Goal: Check status: Check status

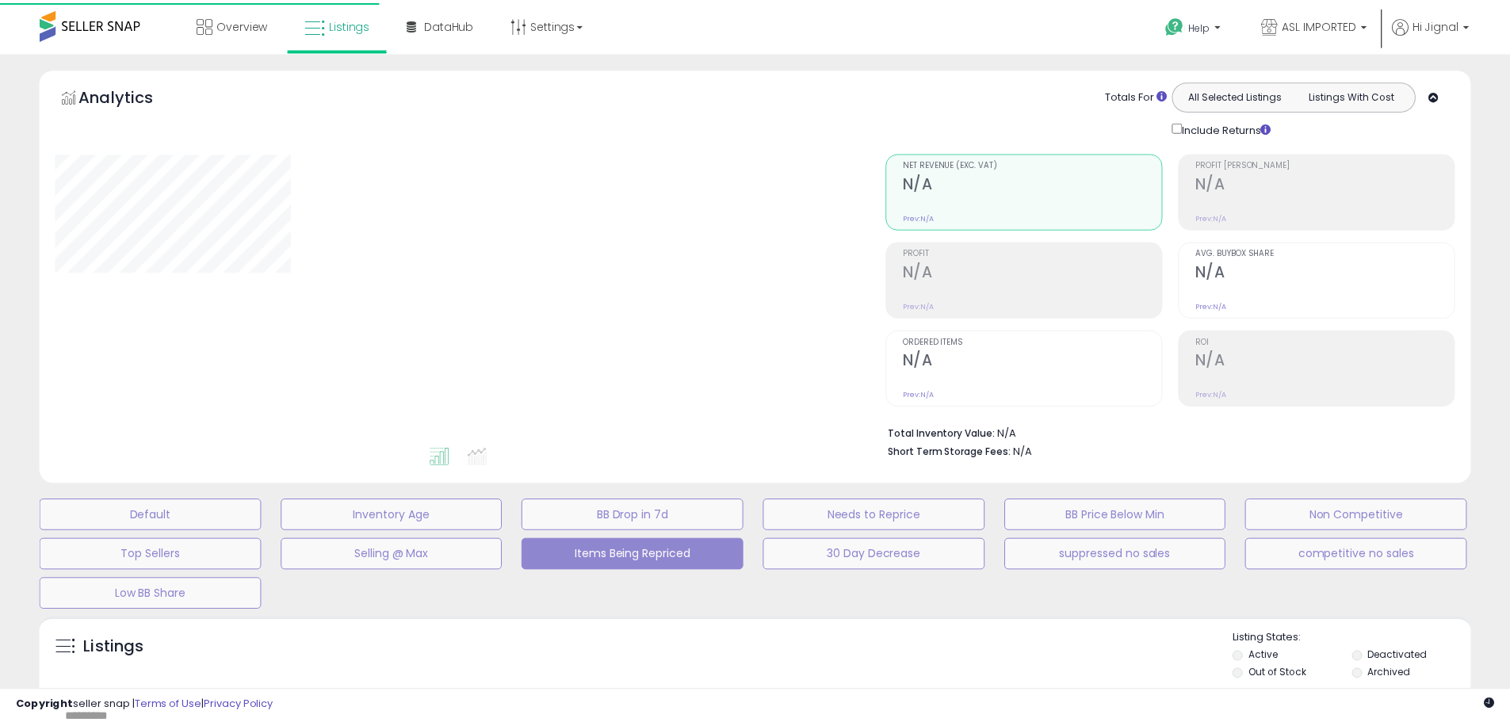
scroll to position [301, 0]
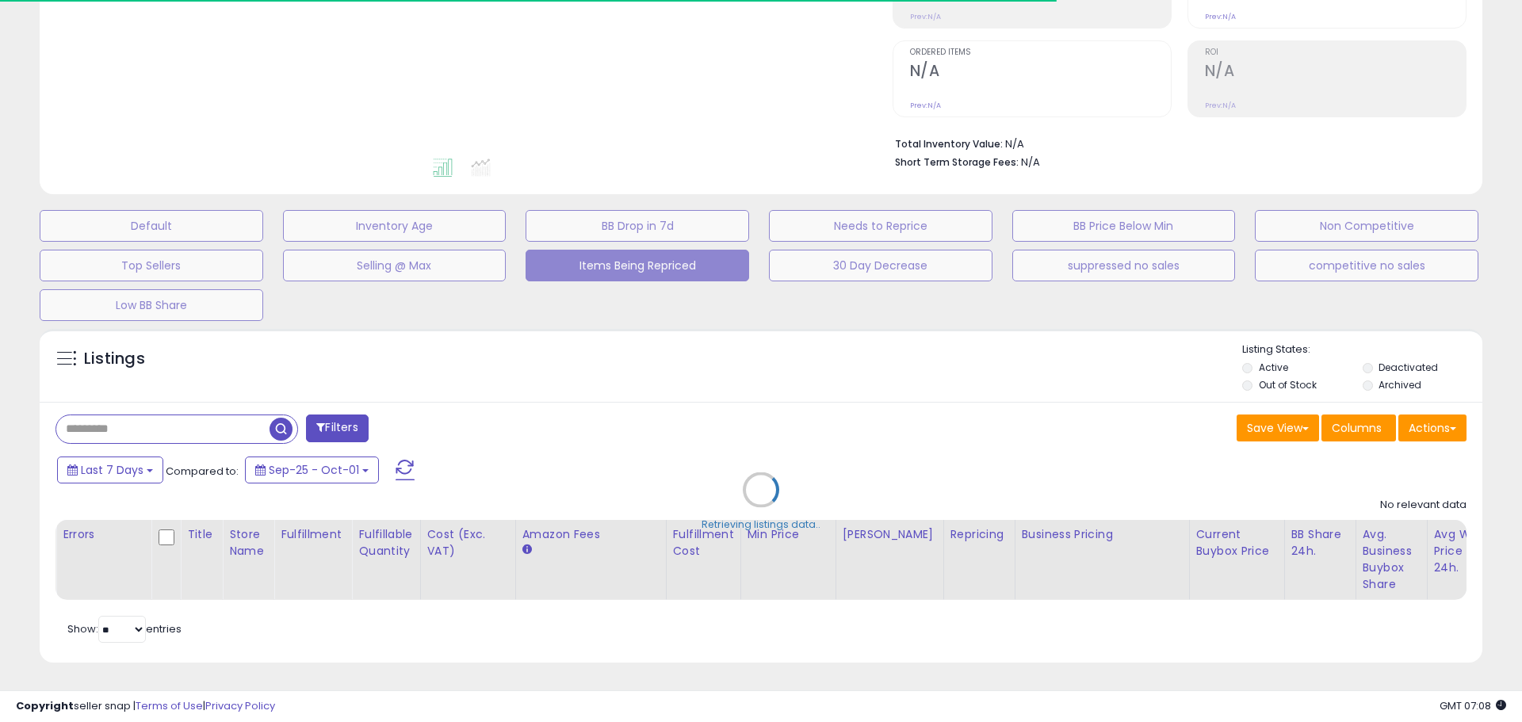
select select "**"
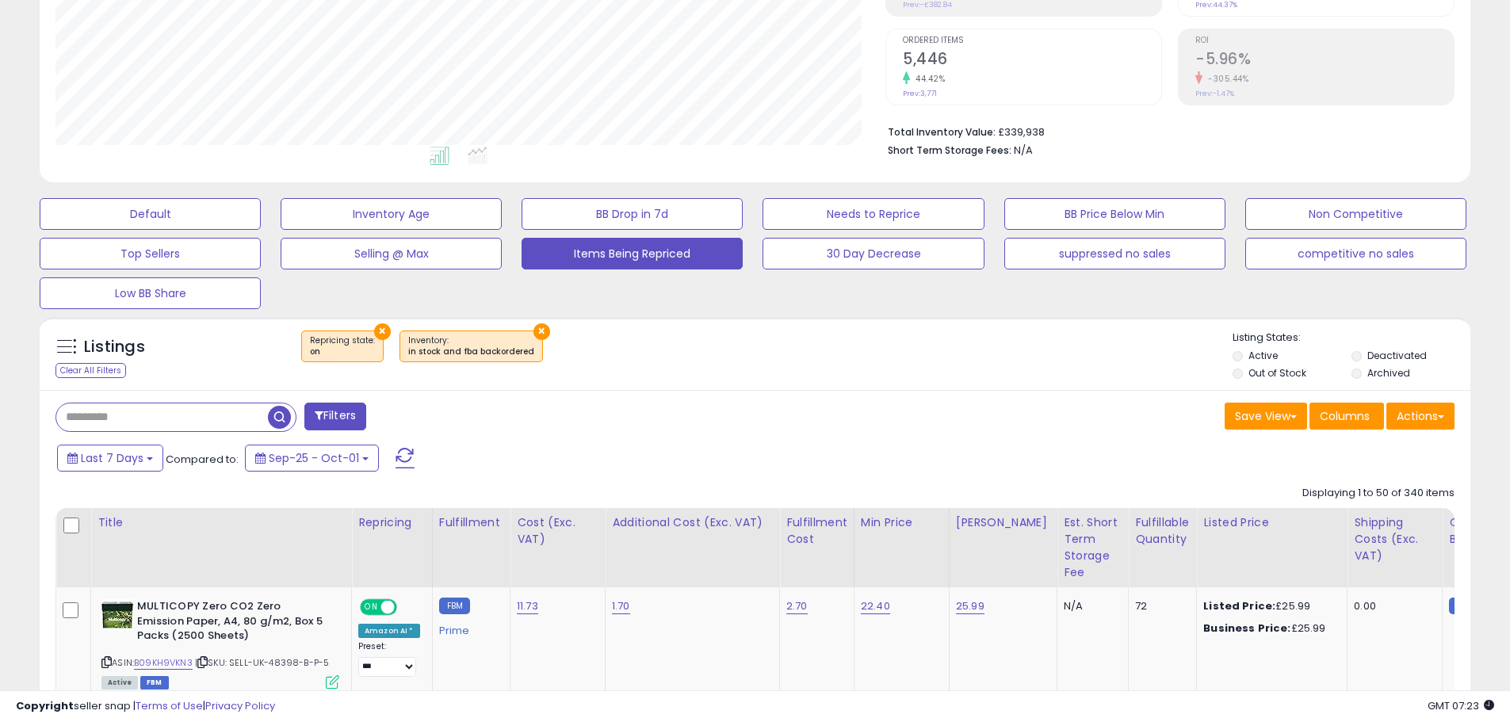
scroll to position [222, 0]
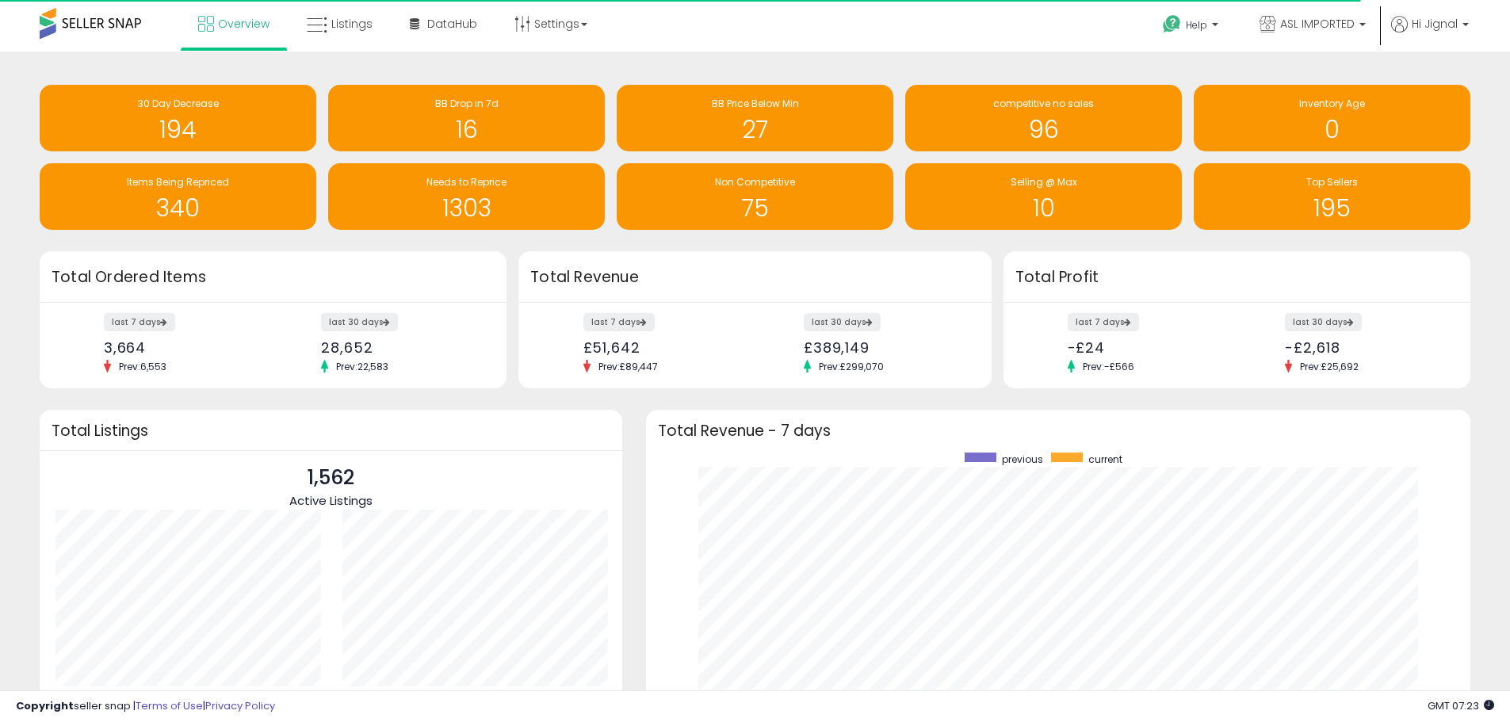
scroll to position [792236, 791743]
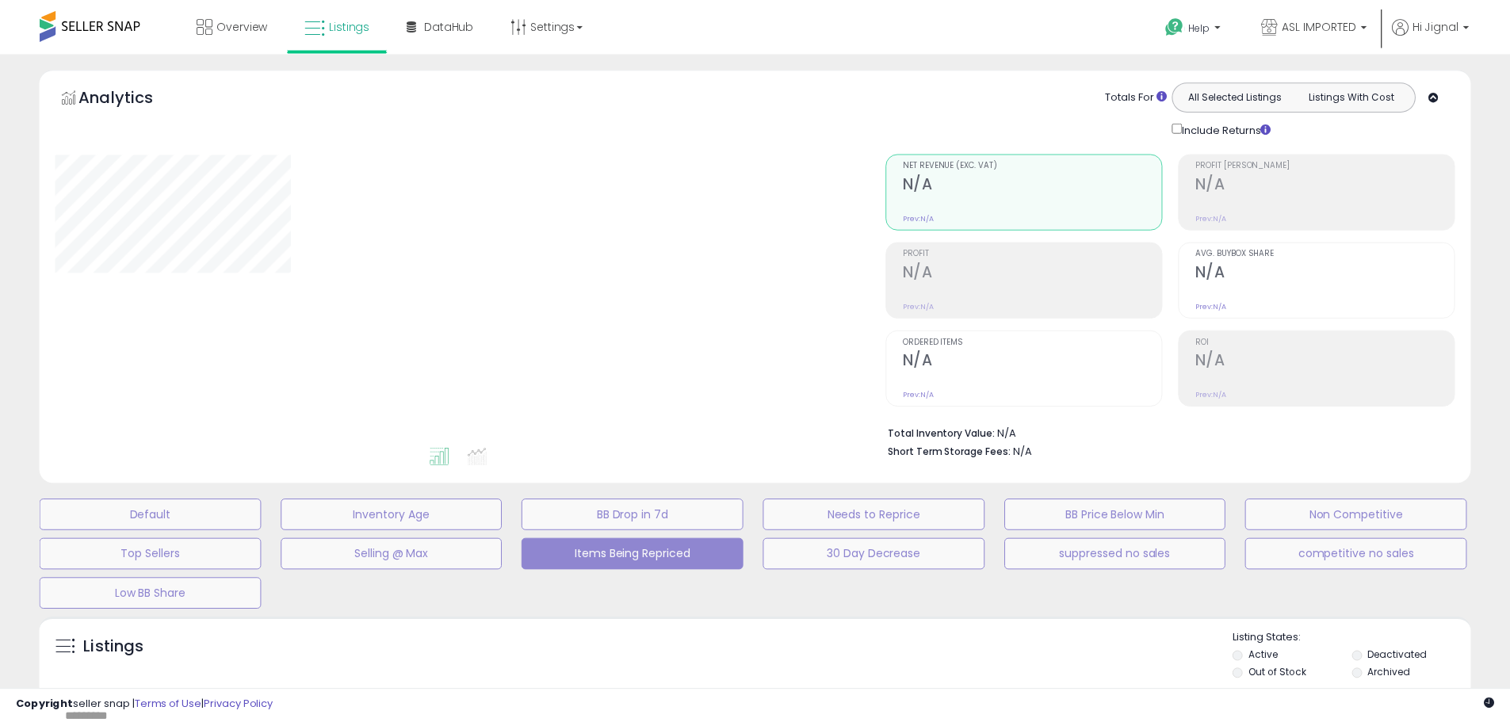
scroll to position [222, 0]
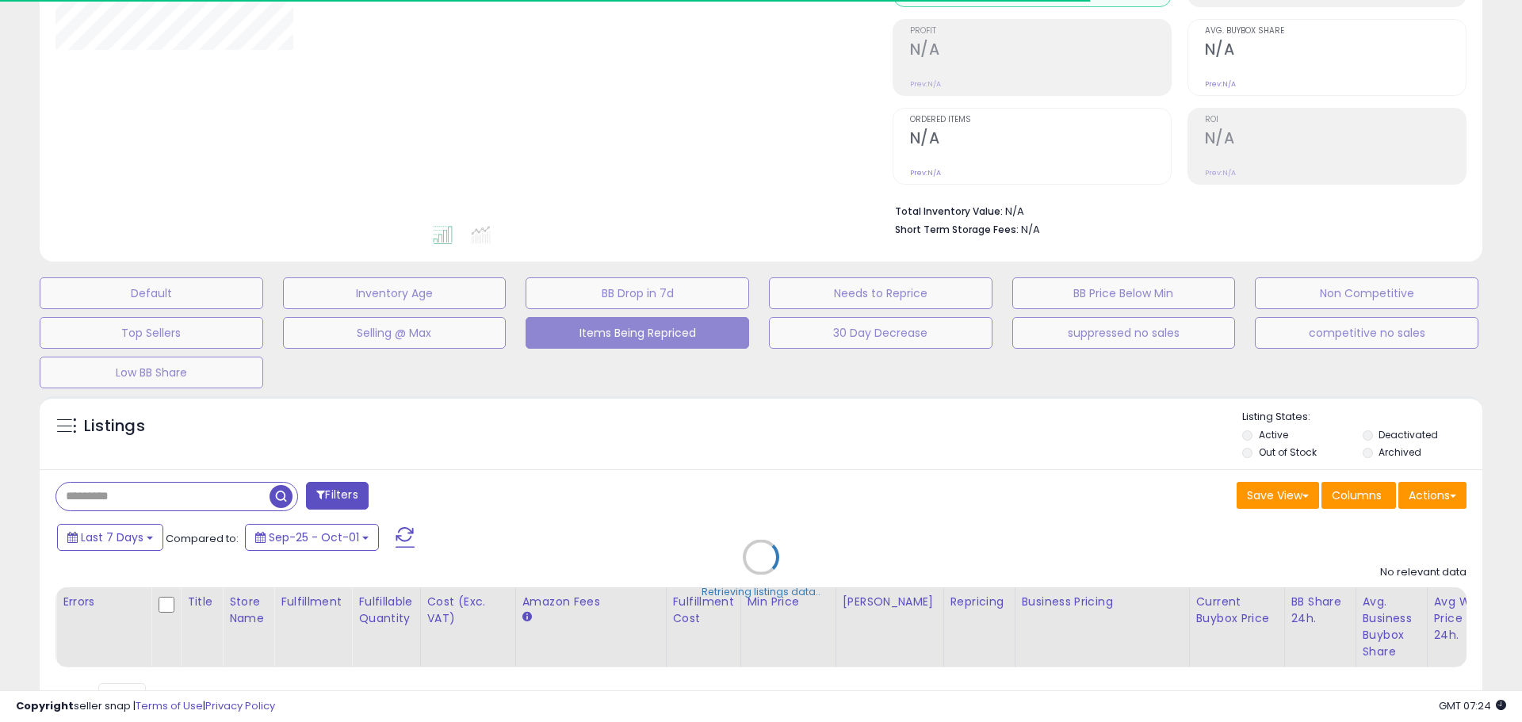
click at [1408, 430] on div "Retrieving listings data.." at bounding box center [761, 568] width 1466 height 361
click at [1390, 436] on div "Retrieving listings data.." at bounding box center [761, 568] width 1466 height 361
select select "**"
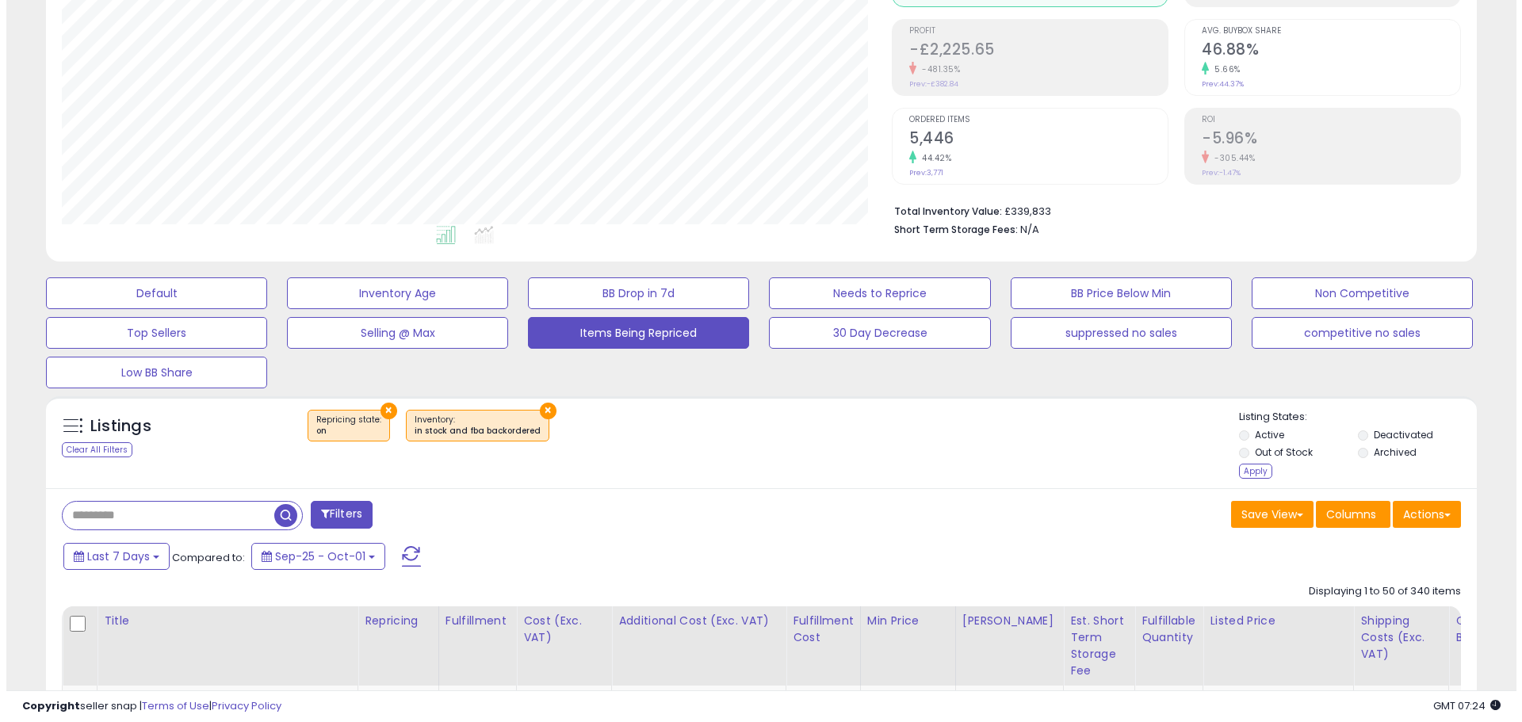
scroll to position [325, 830]
click at [1245, 474] on div "Apply" at bounding box center [1248, 471] width 33 height 15
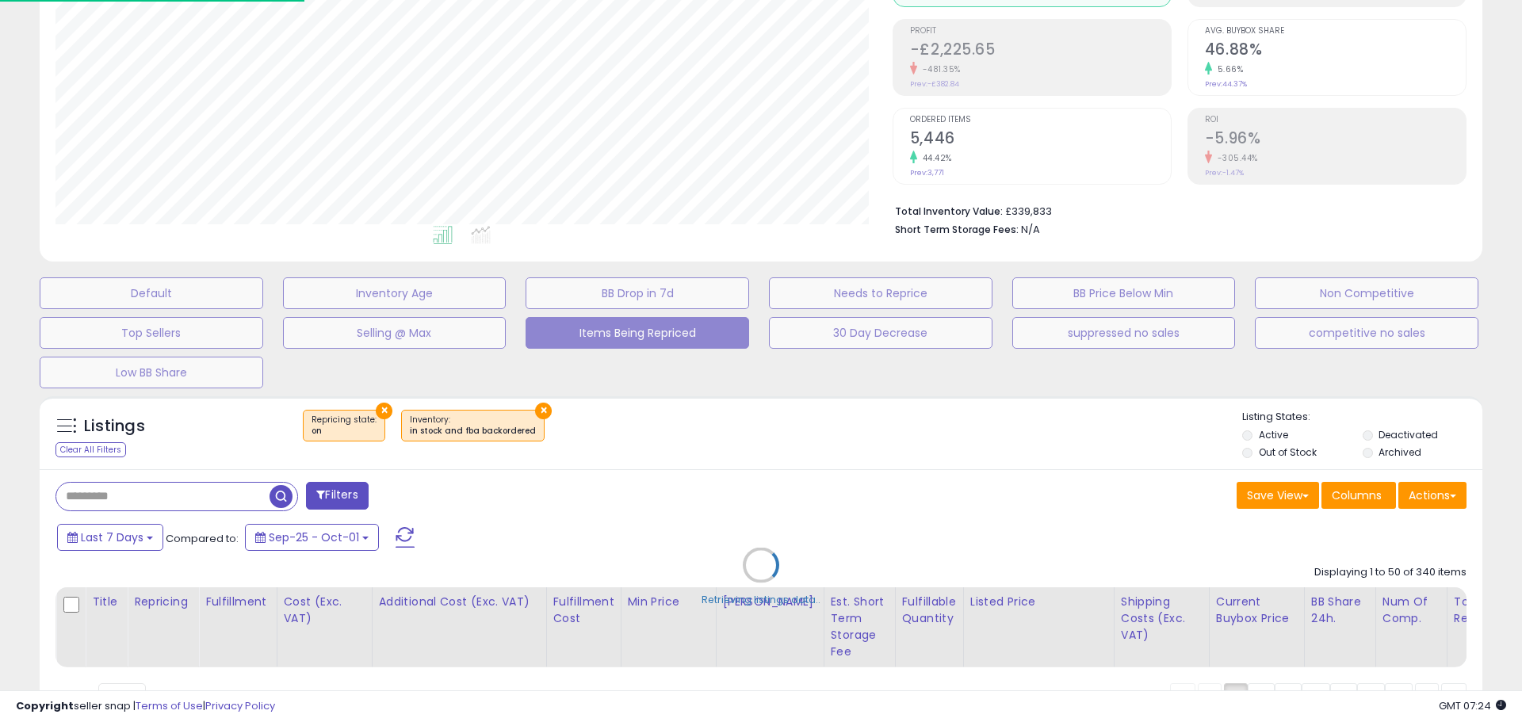
scroll to position [325, 837]
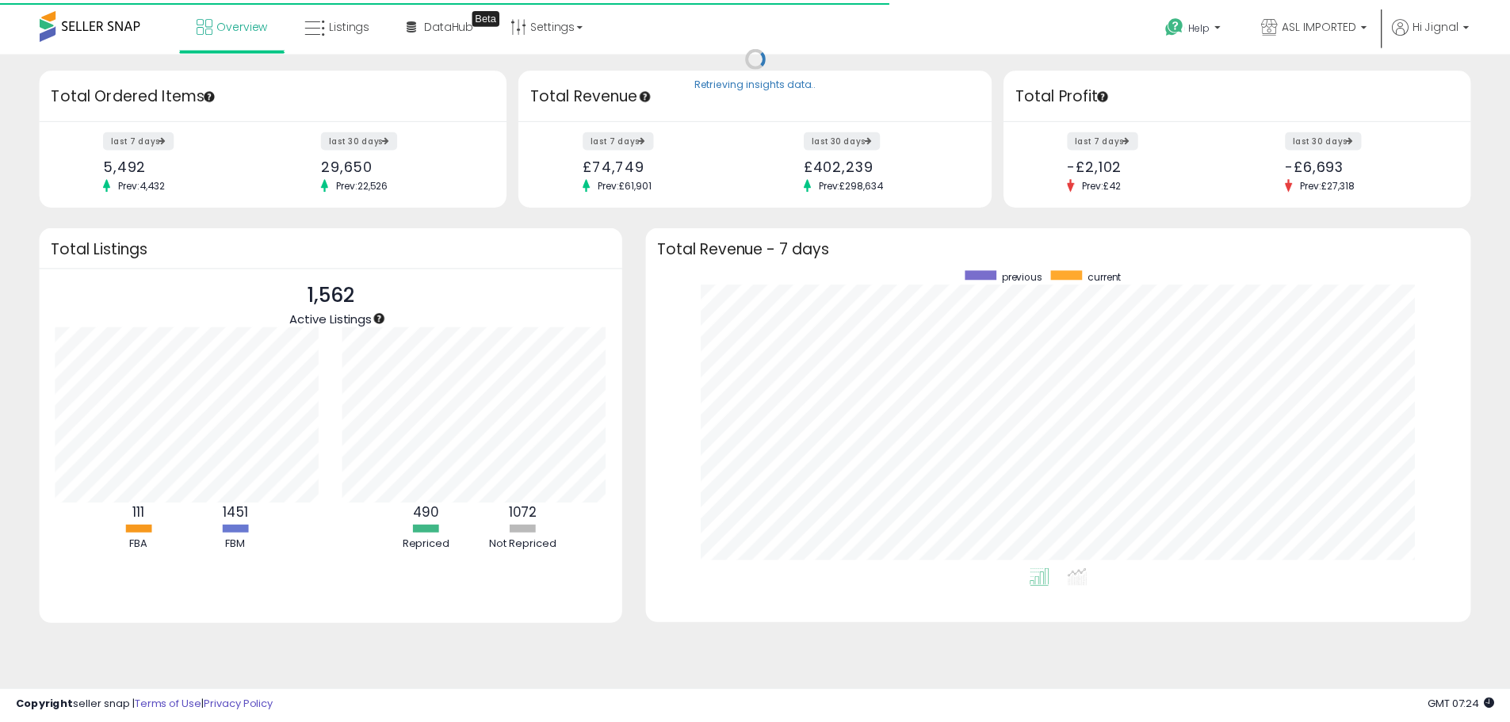
scroll to position [792236, 791743]
